Goal: Task Accomplishment & Management: Use online tool/utility

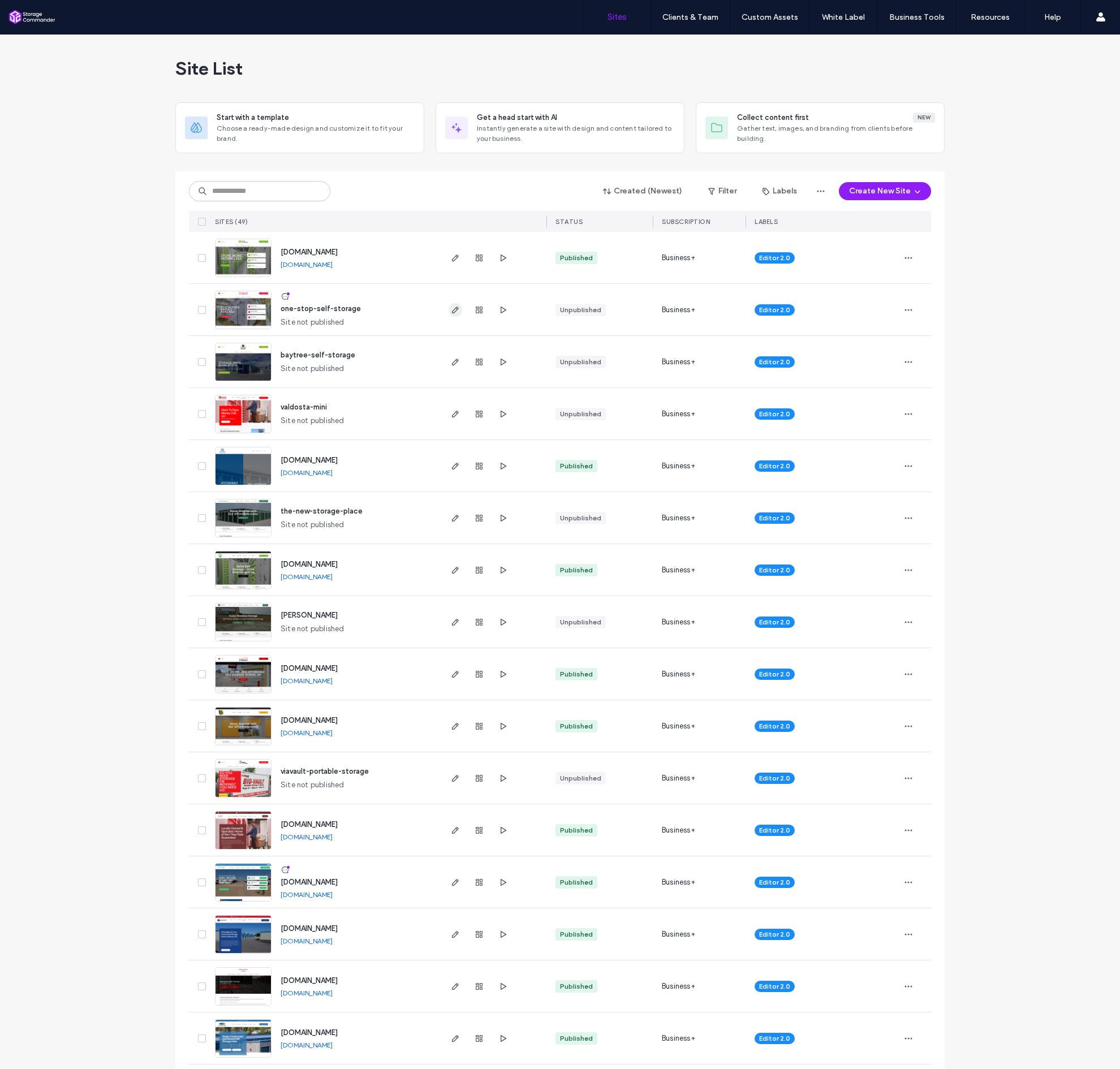
click at [452, 311] on use "button" at bounding box center [456, 310] width 7 height 7
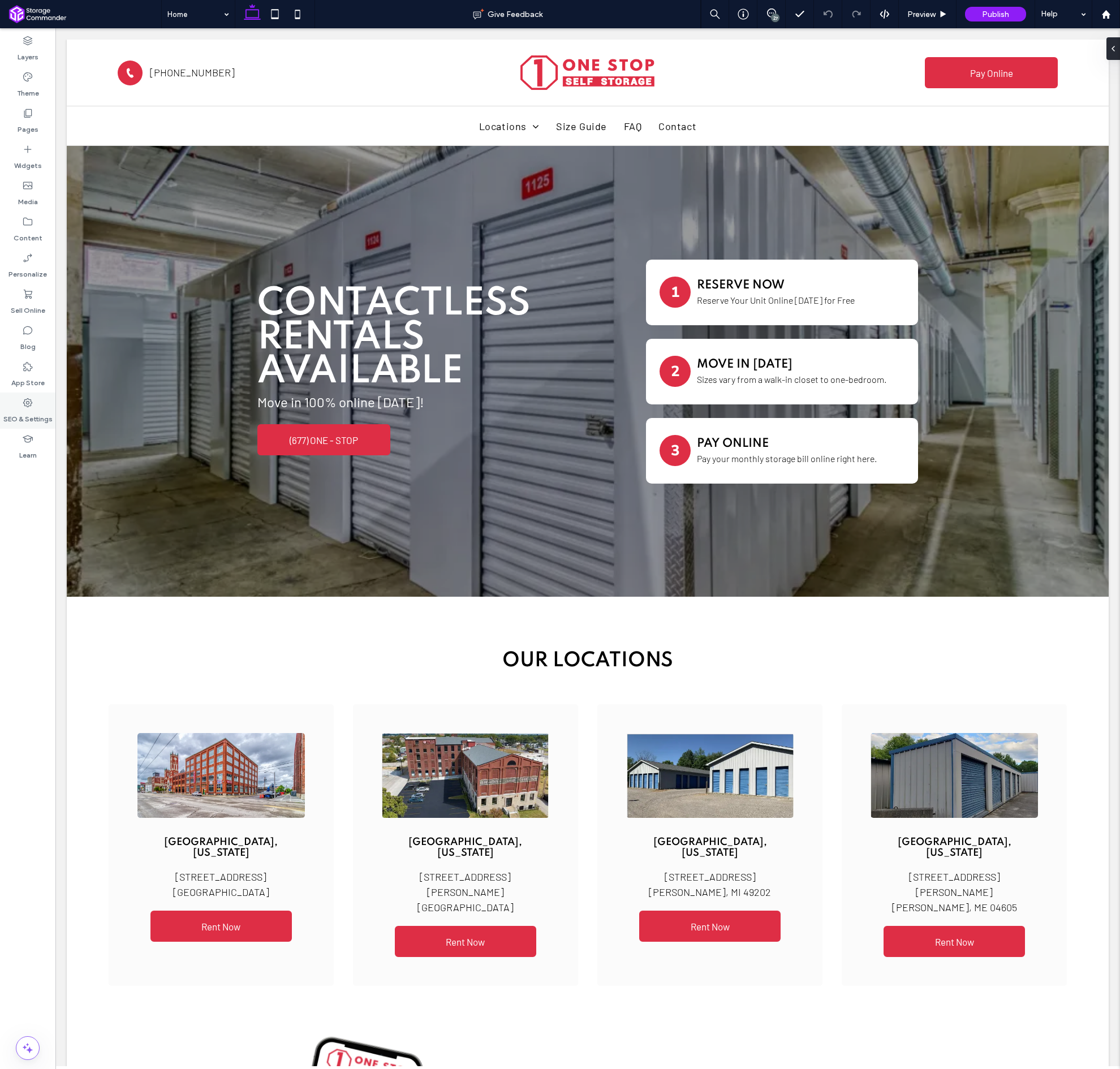
click at [37, 398] on div "SEO & Settings" at bounding box center [28, 410] width 55 height 37
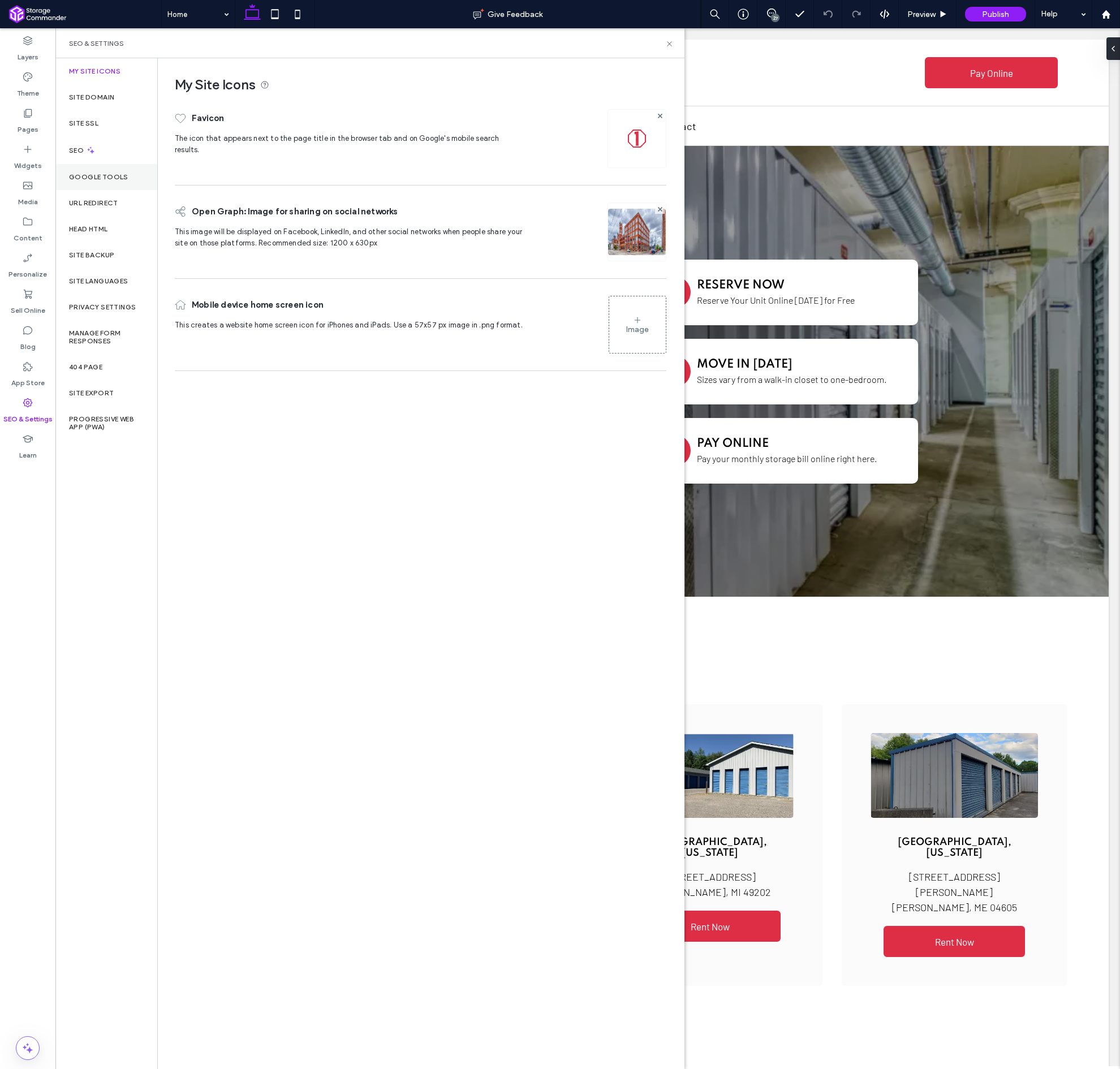
click at [99, 184] on div "Google Tools" at bounding box center [106, 177] width 102 height 26
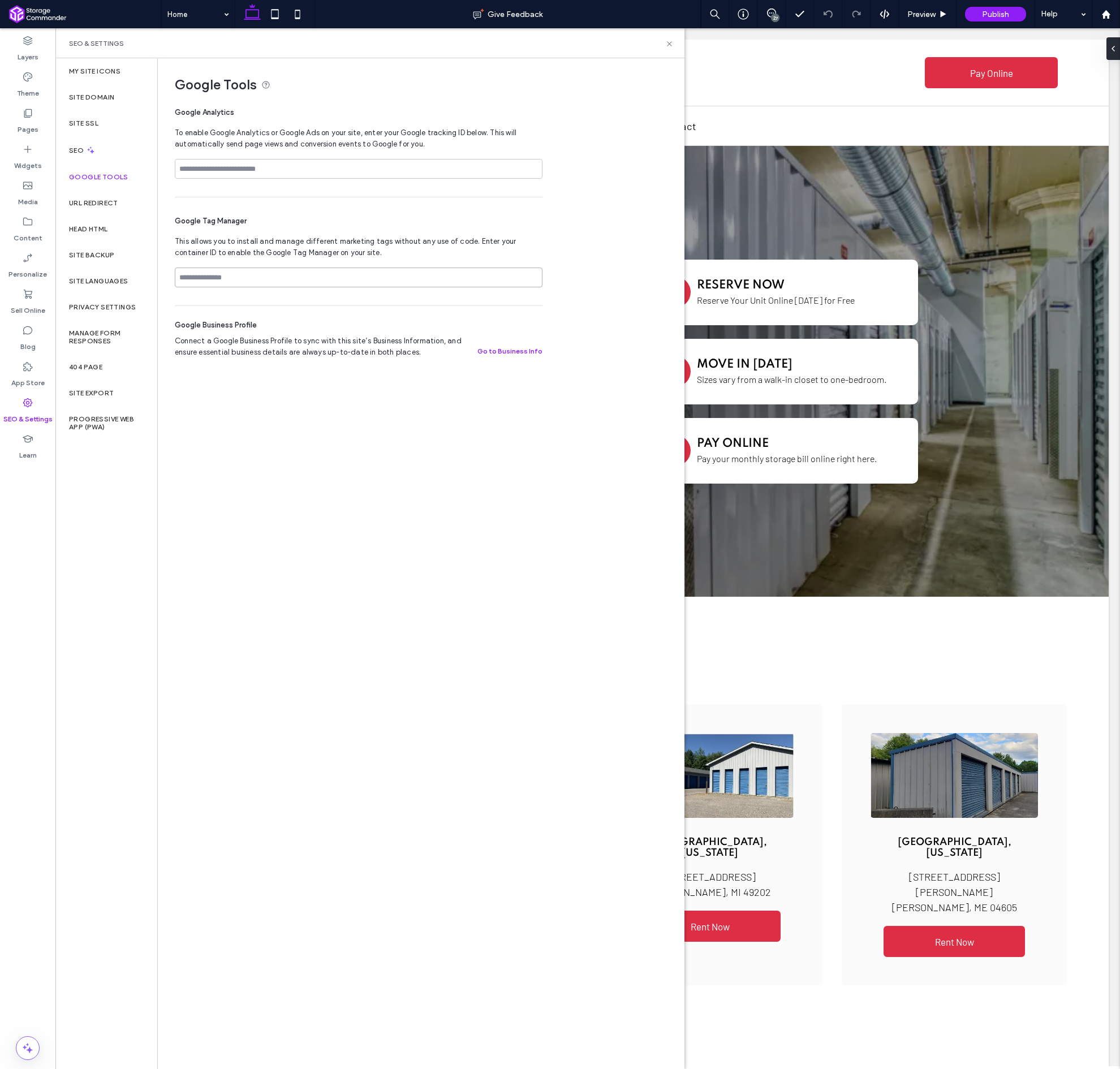
click at [204, 269] on input at bounding box center [358, 277] width 367 height 20
paste input "**********"
type input "**********"
drag, startPoint x: 487, startPoint y: 247, endPoint x: 515, endPoint y: 230, distance: 32.8
click at [487, 246] on span "This allows you to install and manage different marketing tags without any use …" at bounding box center [358, 247] width 367 height 23
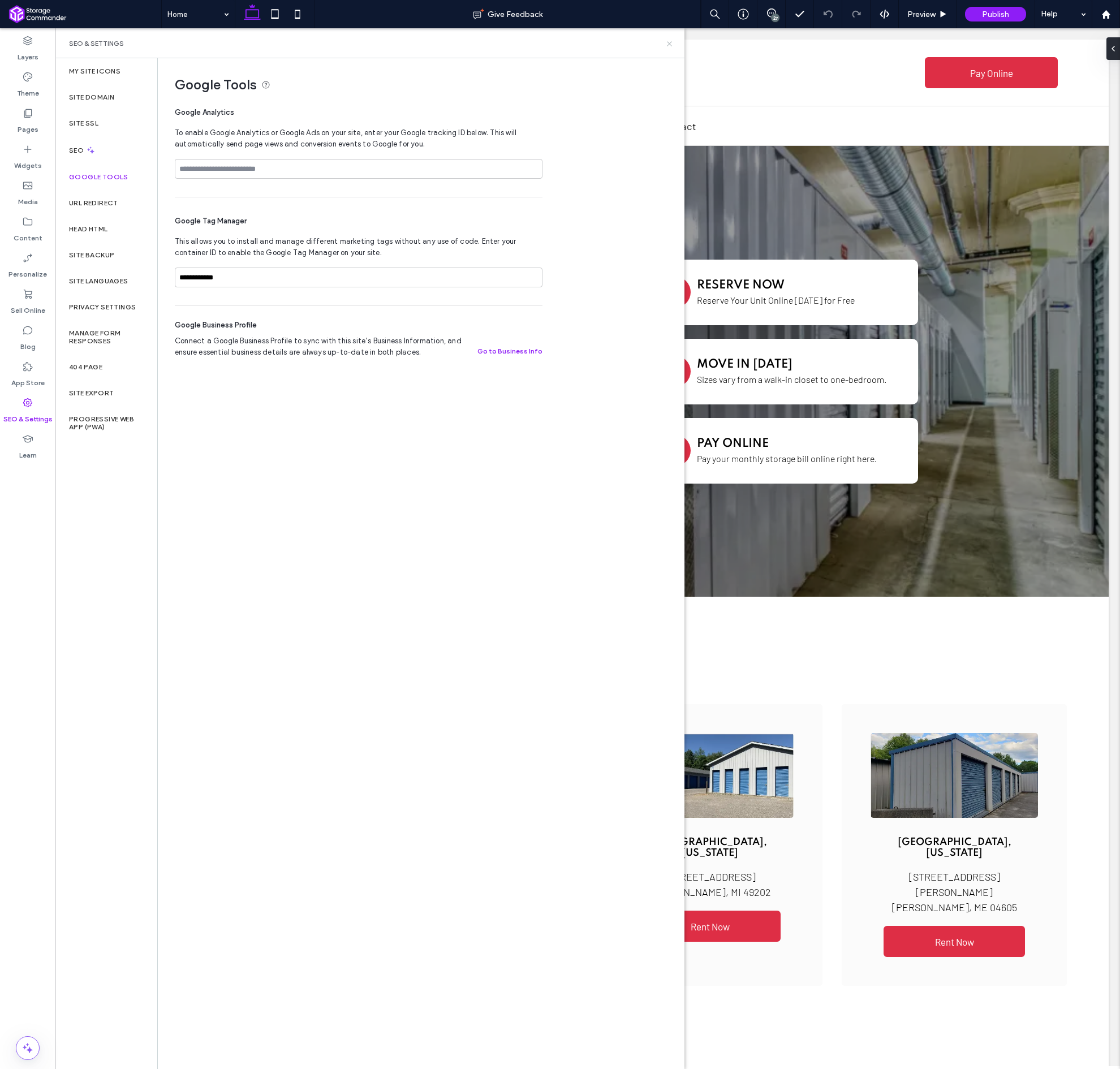
drag, startPoint x: 671, startPoint y: 43, endPoint x: 837, endPoint y: 156, distance: 200.8
click at [671, 43] on icon at bounding box center [669, 43] width 8 height 8
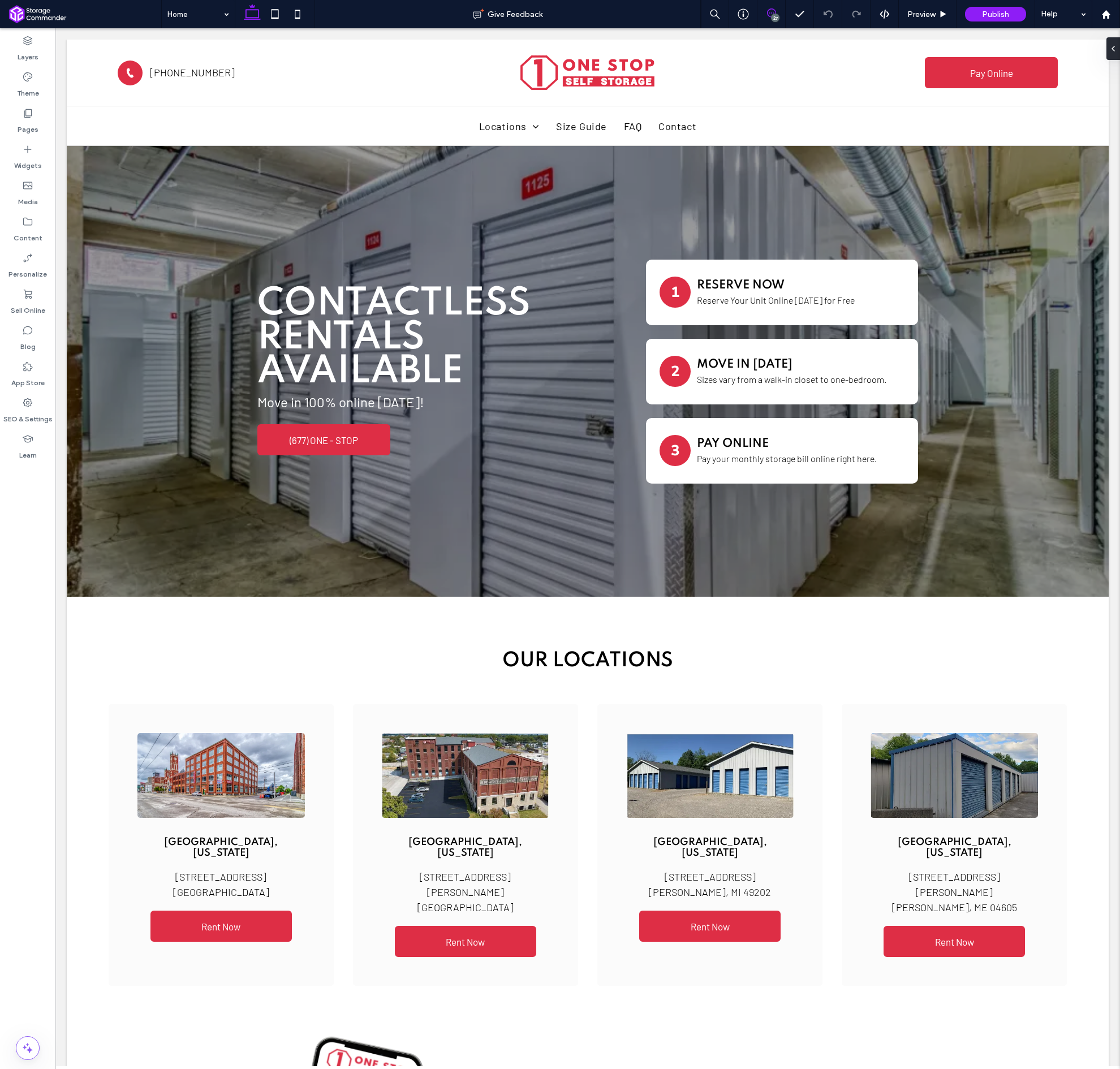
click at [773, 13] on icon at bounding box center [771, 12] width 9 height 9
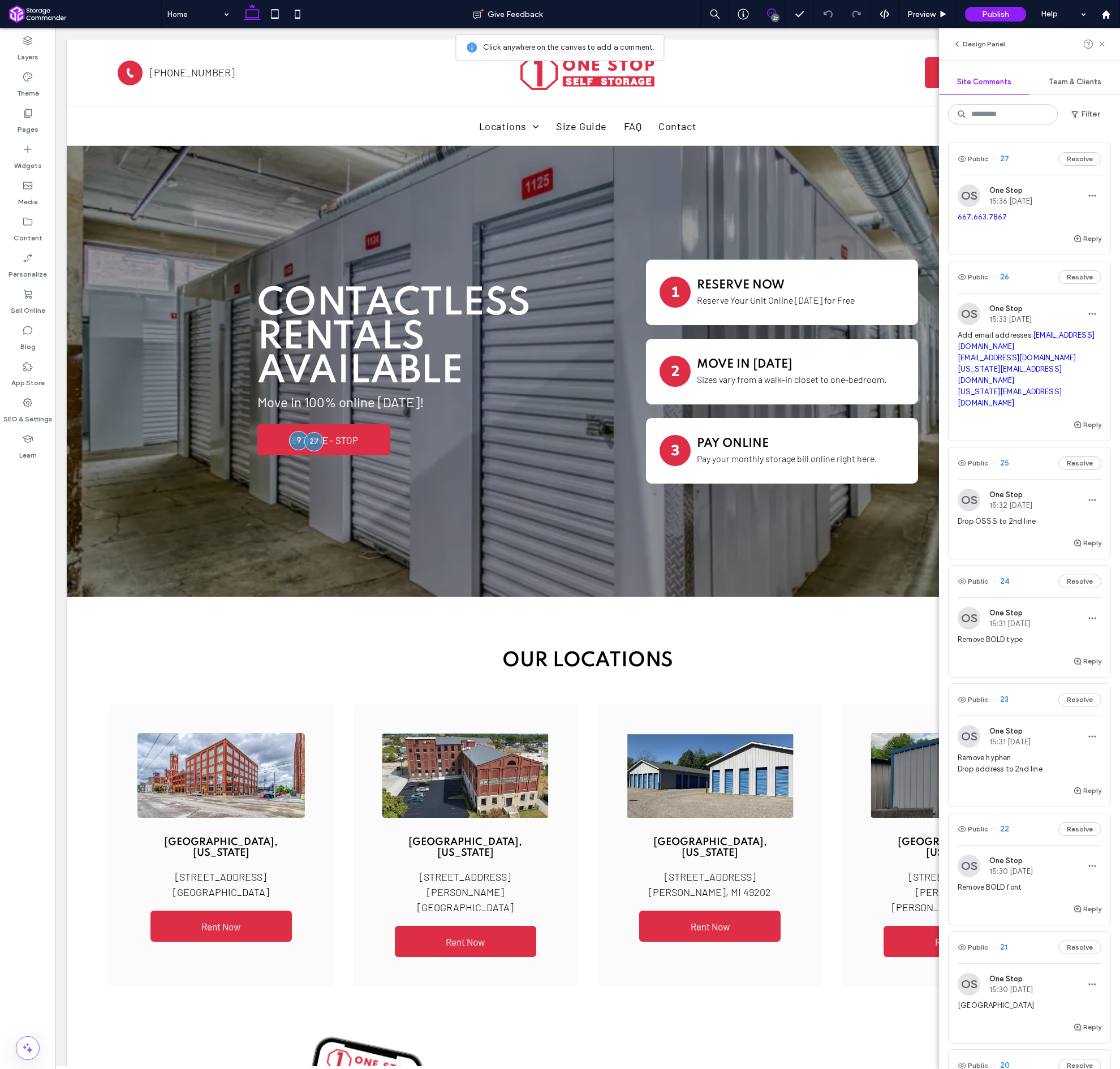
click at [773, 13] on icon at bounding box center [771, 12] width 9 height 9
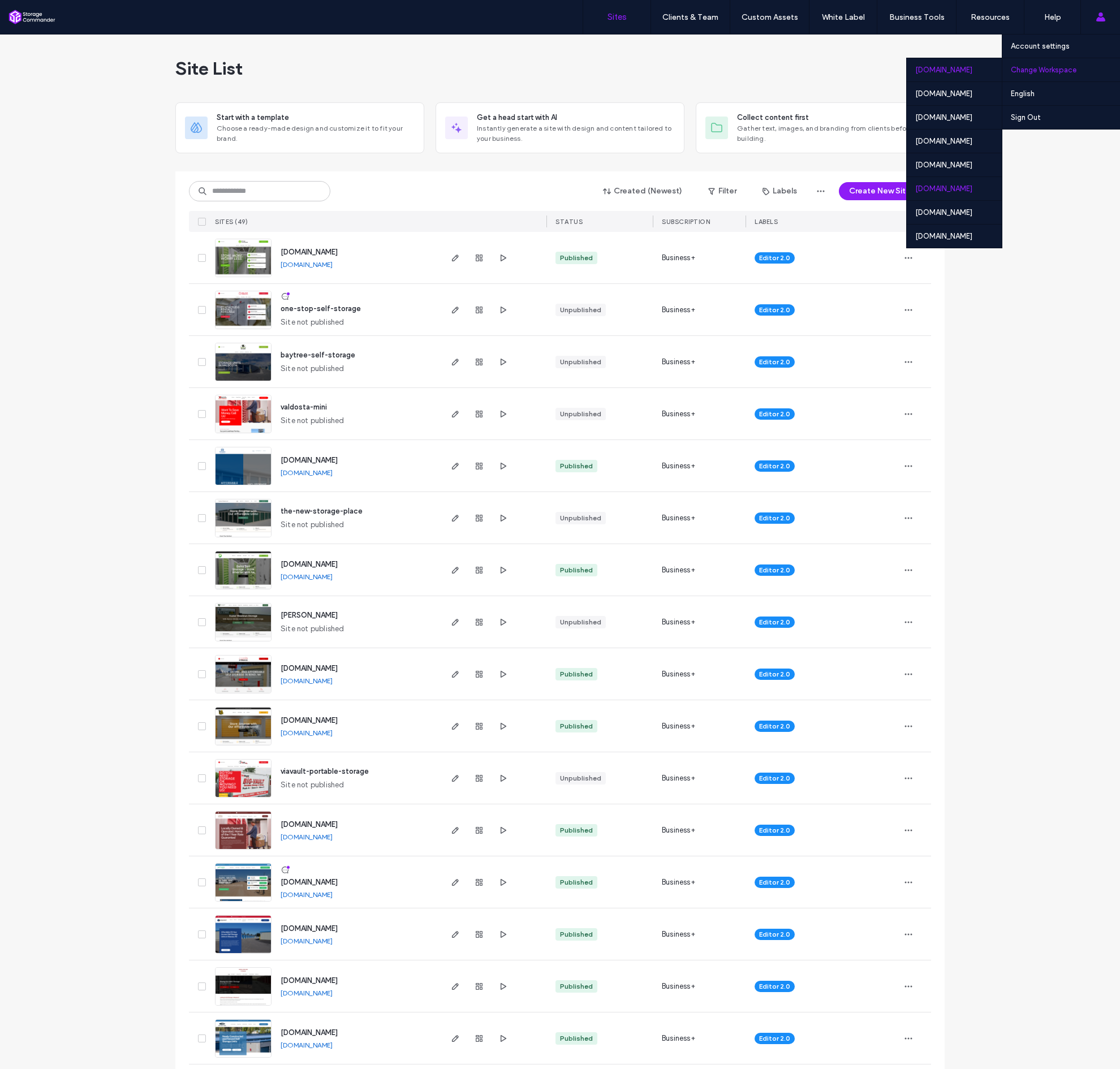
click at [947, 190] on div "websites.welcomematmarketing.com" at bounding box center [954, 188] width 95 height 23
